Goal: Transaction & Acquisition: Book appointment/travel/reservation

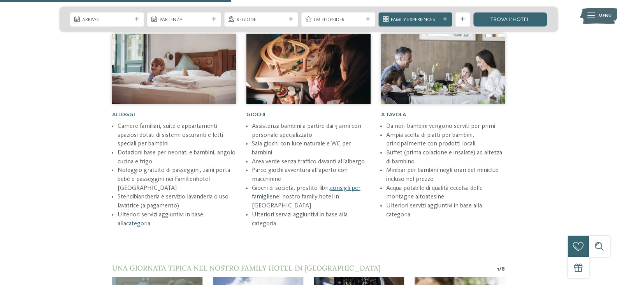
scroll to position [740, 0]
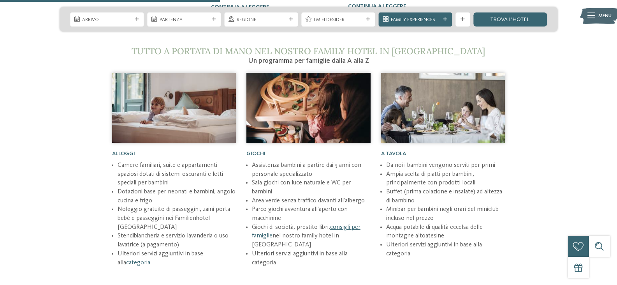
click at [119, 152] on span "Alloggi" at bounding box center [123, 153] width 23 height 5
click at [149, 215] on li "Noleggio gratuito di passeggini, zaini porta bebè e passeggini nei Familienhote…" at bounding box center [177, 218] width 119 height 26
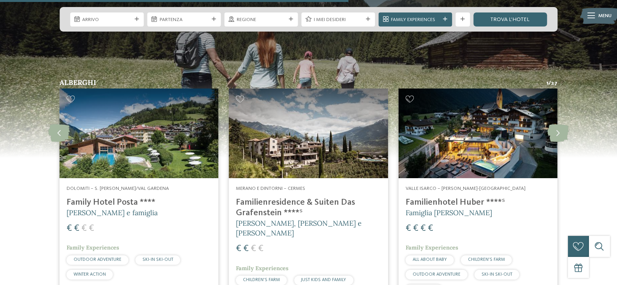
scroll to position [1363, 0]
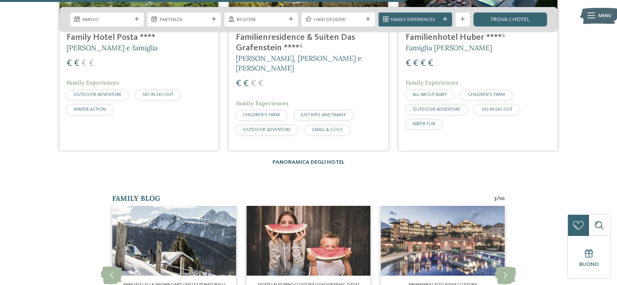
click at [280, 163] on link "Panoramica degli hotel" at bounding box center [309, 161] width 72 height 5
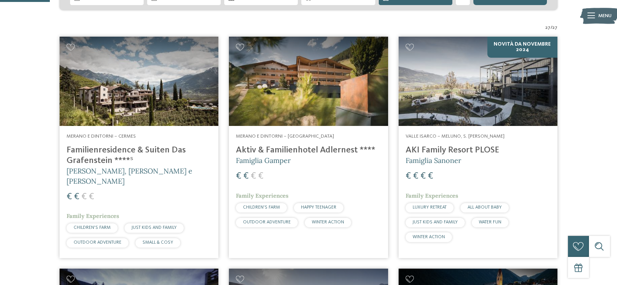
click at [146, 152] on h4 "Familienresidence & Suiten Das Grafenstein ****ˢ" at bounding box center [139, 155] width 145 height 21
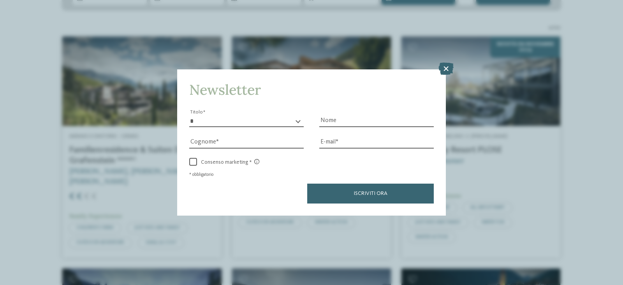
click at [450, 59] on div "Newsletter * ****** ******* ******** ****** Titolo Nome Cognome Fax" at bounding box center [311, 142] width 623 height 285
click at [449, 61] on img at bounding box center [481, 82] width 159 height 90
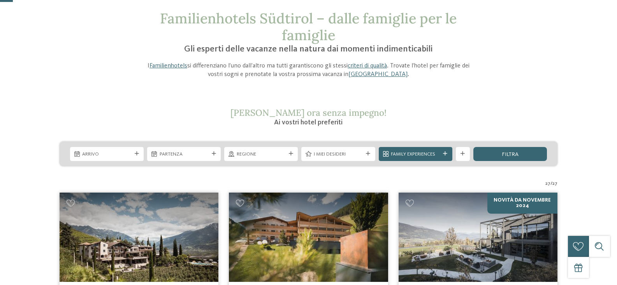
scroll to position [156, 0]
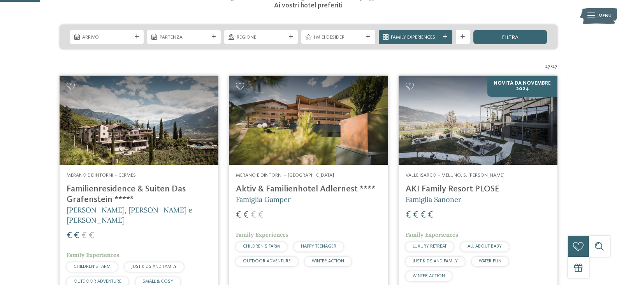
click at [326, 150] on img at bounding box center [308, 121] width 159 height 90
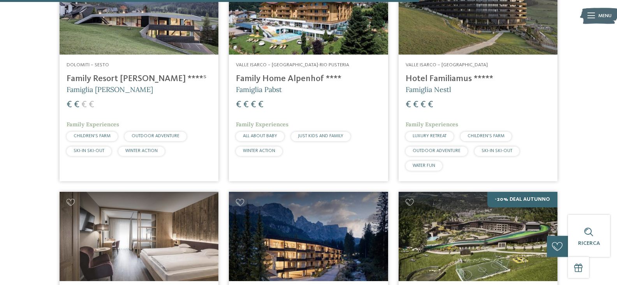
scroll to position [1792, 0]
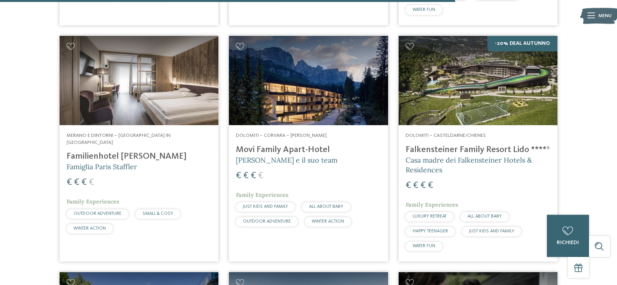
click at [300, 155] on h4 "Movi Family Apart-Hotel" at bounding box center [308, 149] width 145 height 11
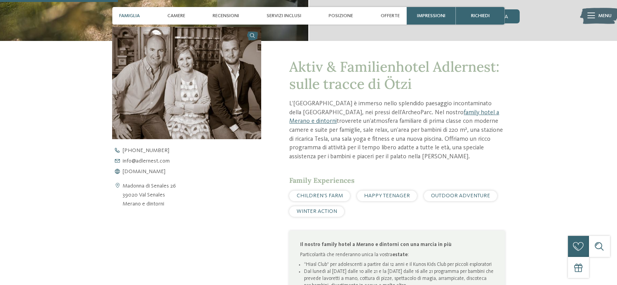
scroll to position [195, 0]
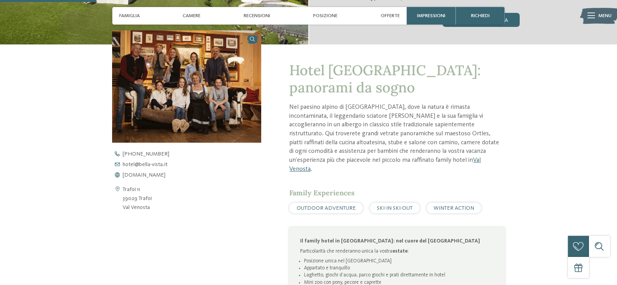
scroll to position [234, 0]
click at [141, 178] on span "www.bella-vista.it" at bounding box center [144, 175] width 43 height 5
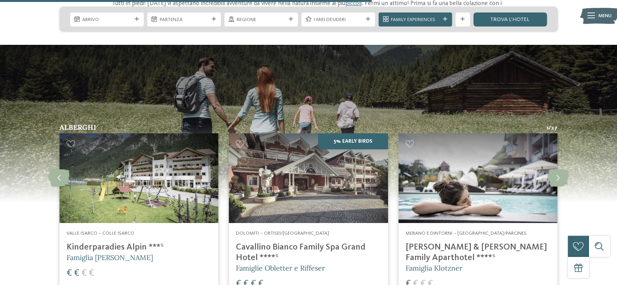
scroll to position [1285, 0]
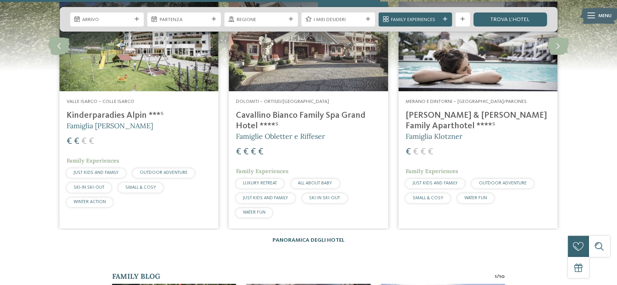
click at [294, 237] on link "Panoramica degli hotel" at bounding box center [309, 239] width 72 height 5
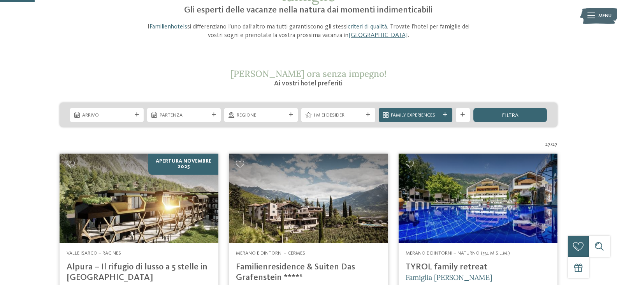
scroll to position [234, 0]
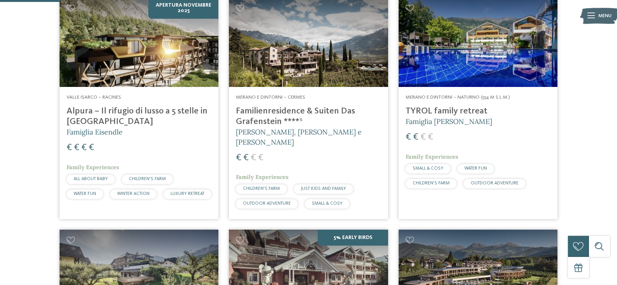
drag, startPoint x: 437, startPoint y: 112, endPoint x: 615, endPoint y: 58, distance: 185.7
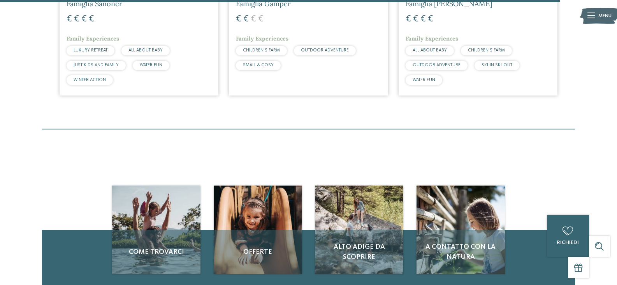
scroll to position [2181, 0]
